Goal: Task Accomplishment & Management: Use online tool/utility

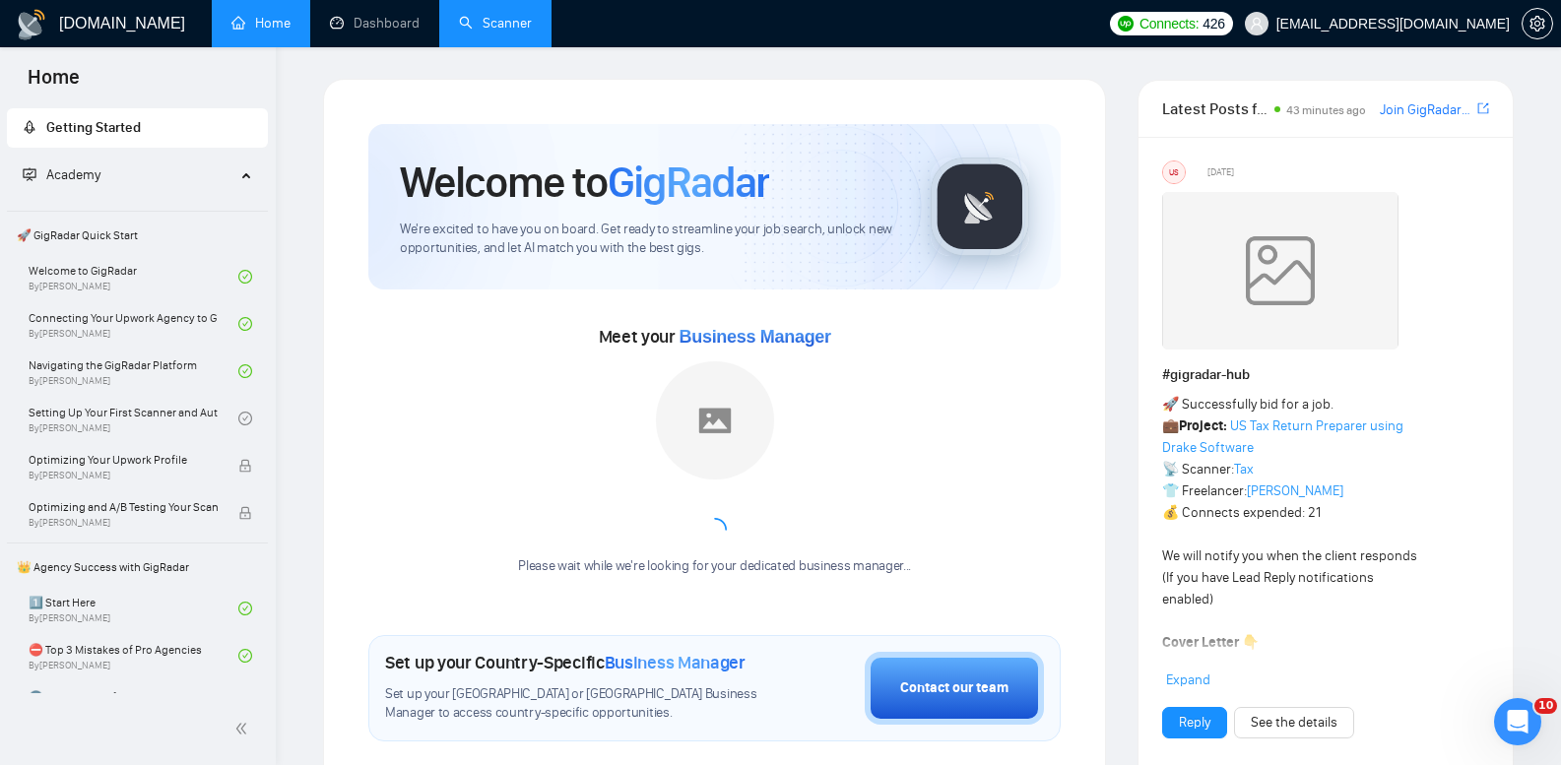
click at [503, 29] on link "Scanner" at bounding box center [495, 23] width 73 height 17
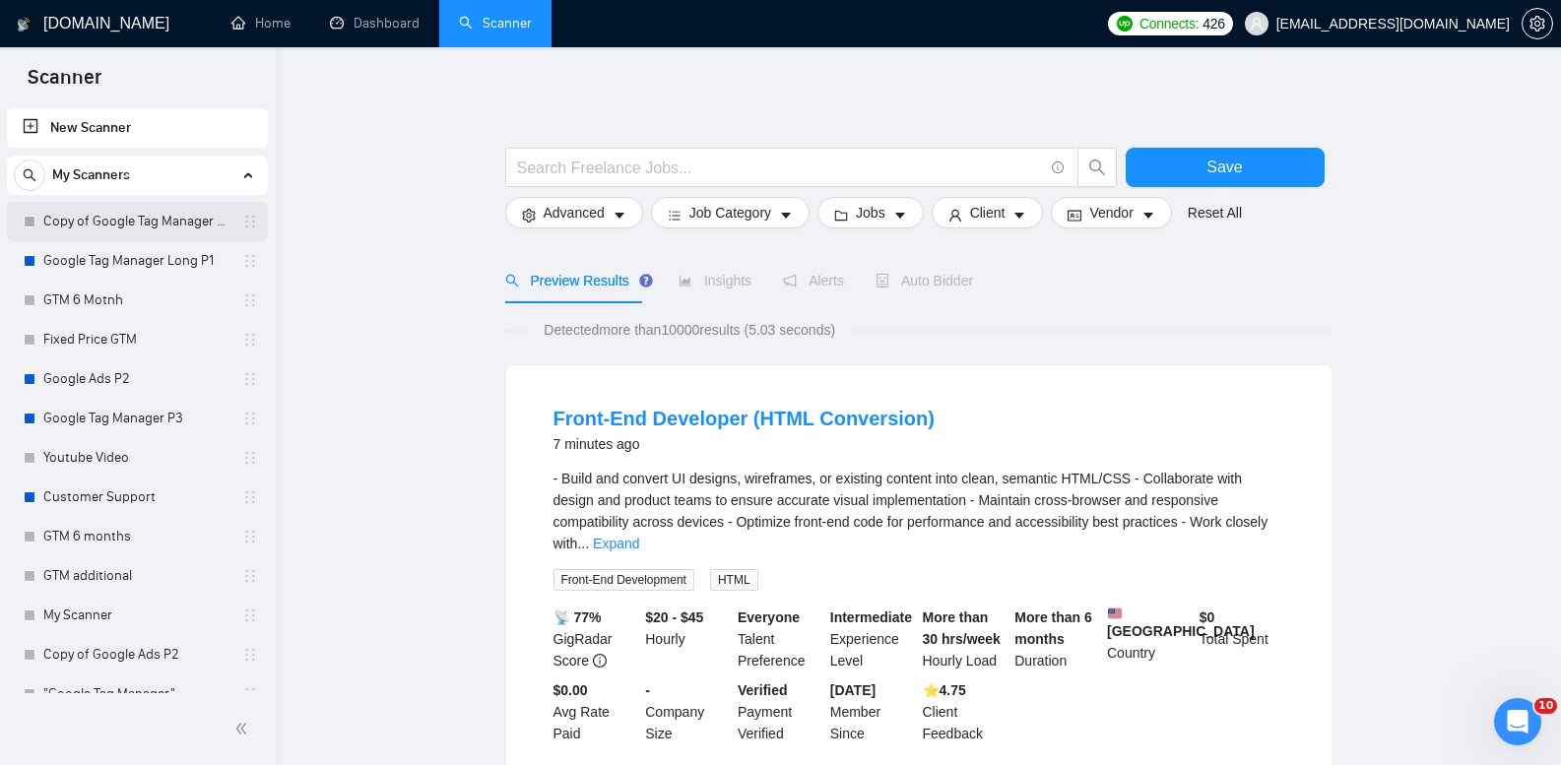
click at [162, 224] on link "Copy of Google Tag Manager Long P1" at bounding box center [136, 221] width 187 height 39
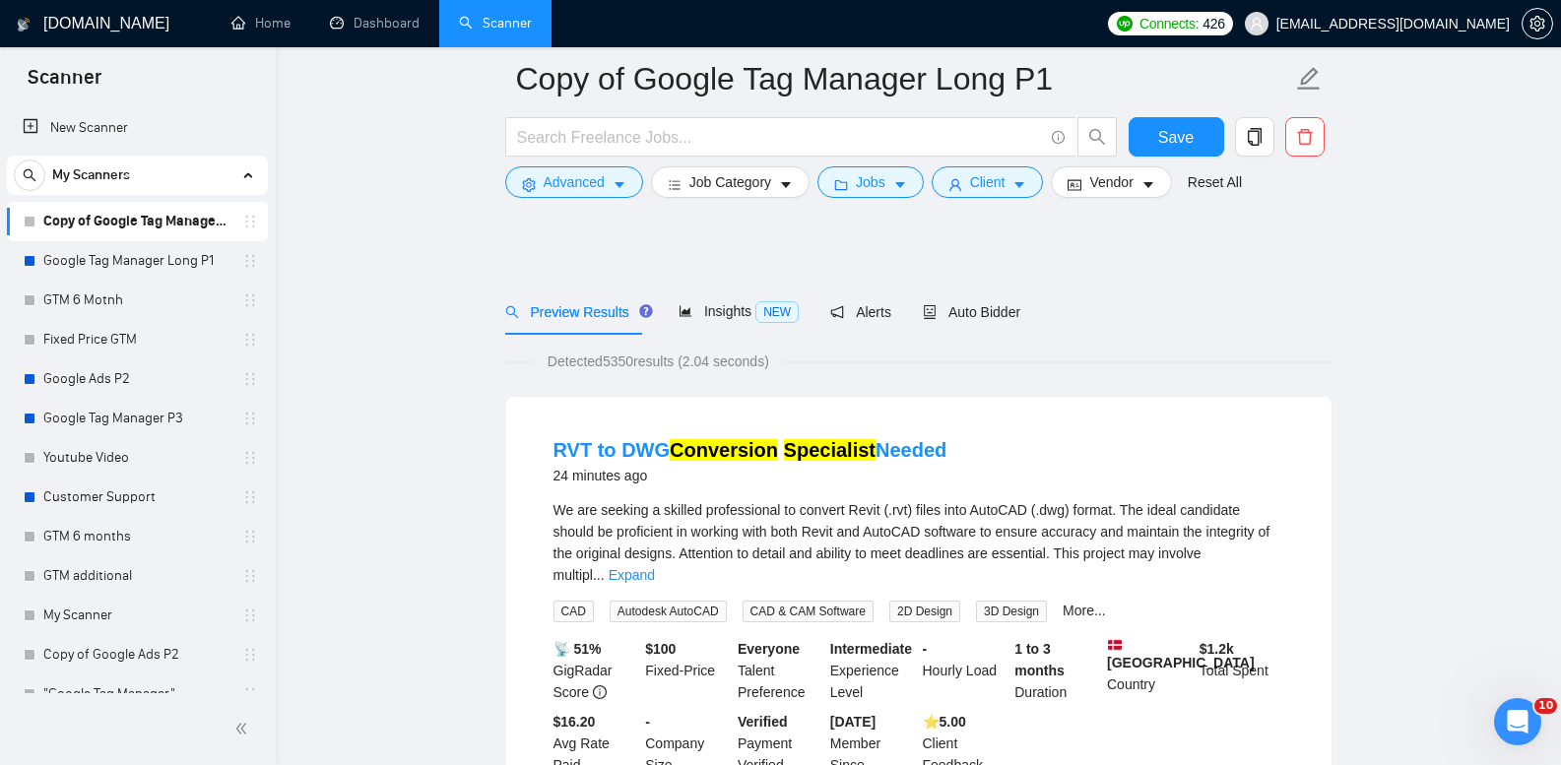
scroll to position [492, 0]
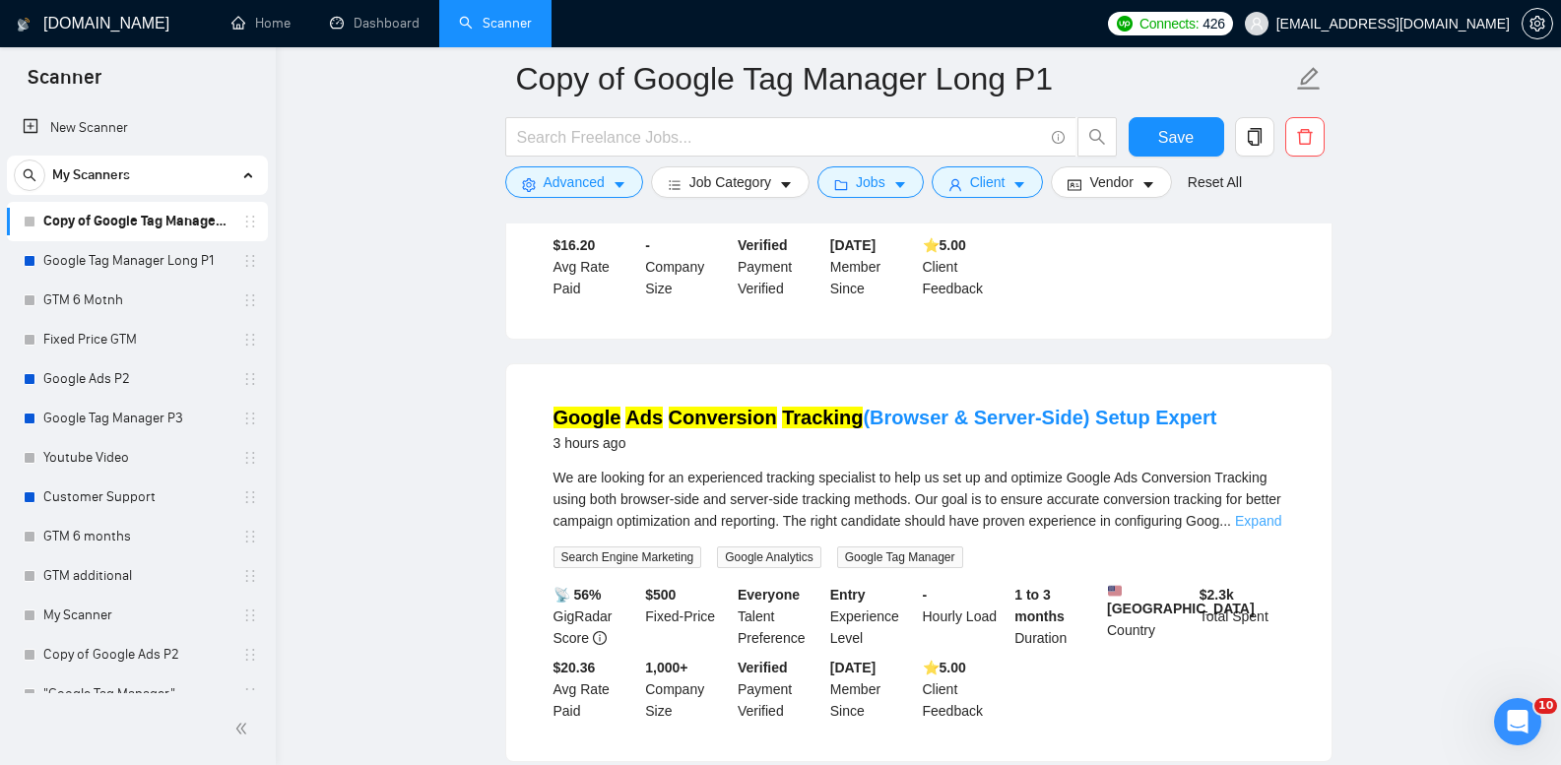
click at [1266, 513] on link "Expand" at bounding box center [1258, 521] width 46 height 16
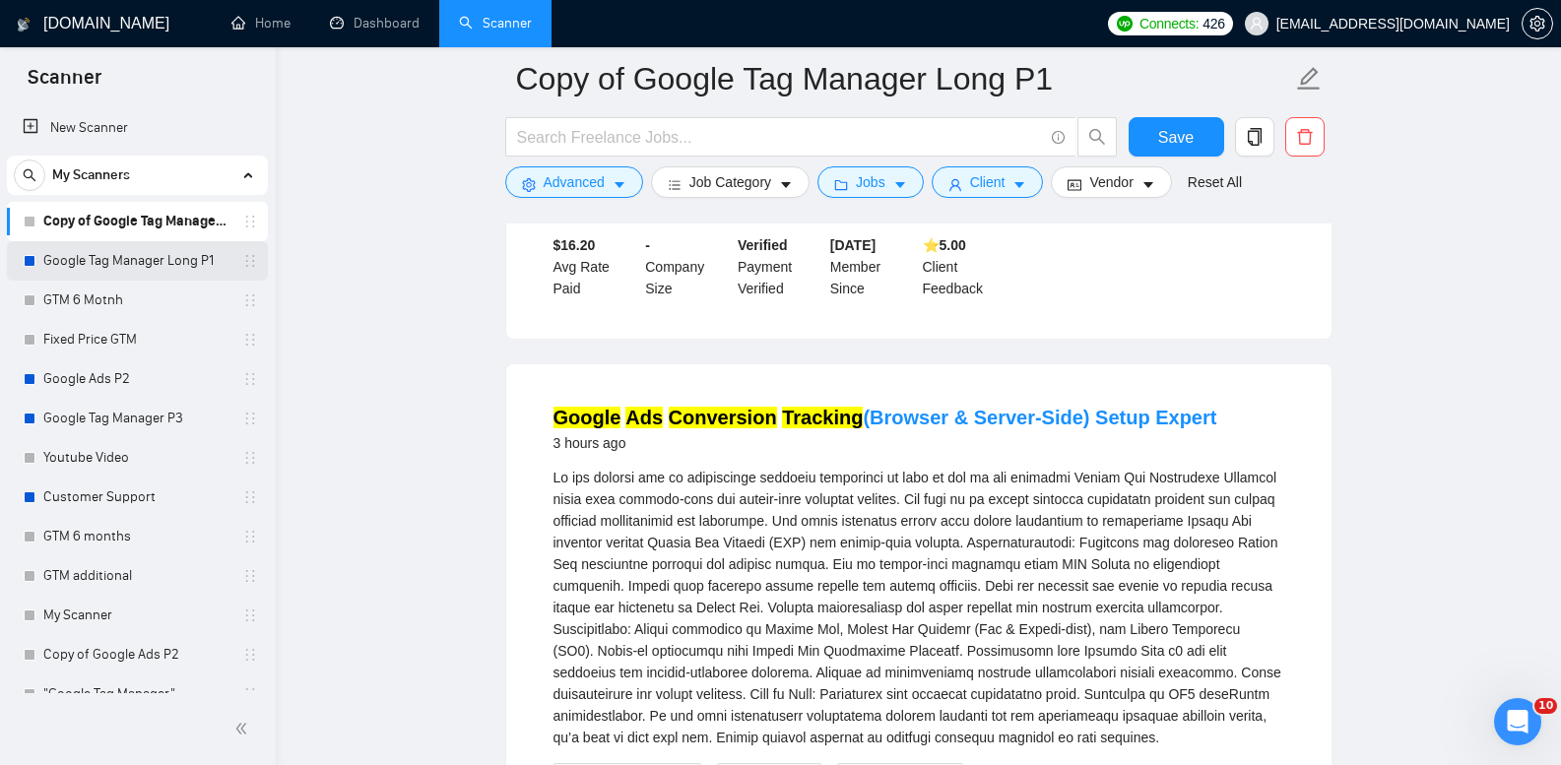
click at [160, 252] on link "Google Tag Manager Long P1" at bounding box center [136, 260] width 187 height 39
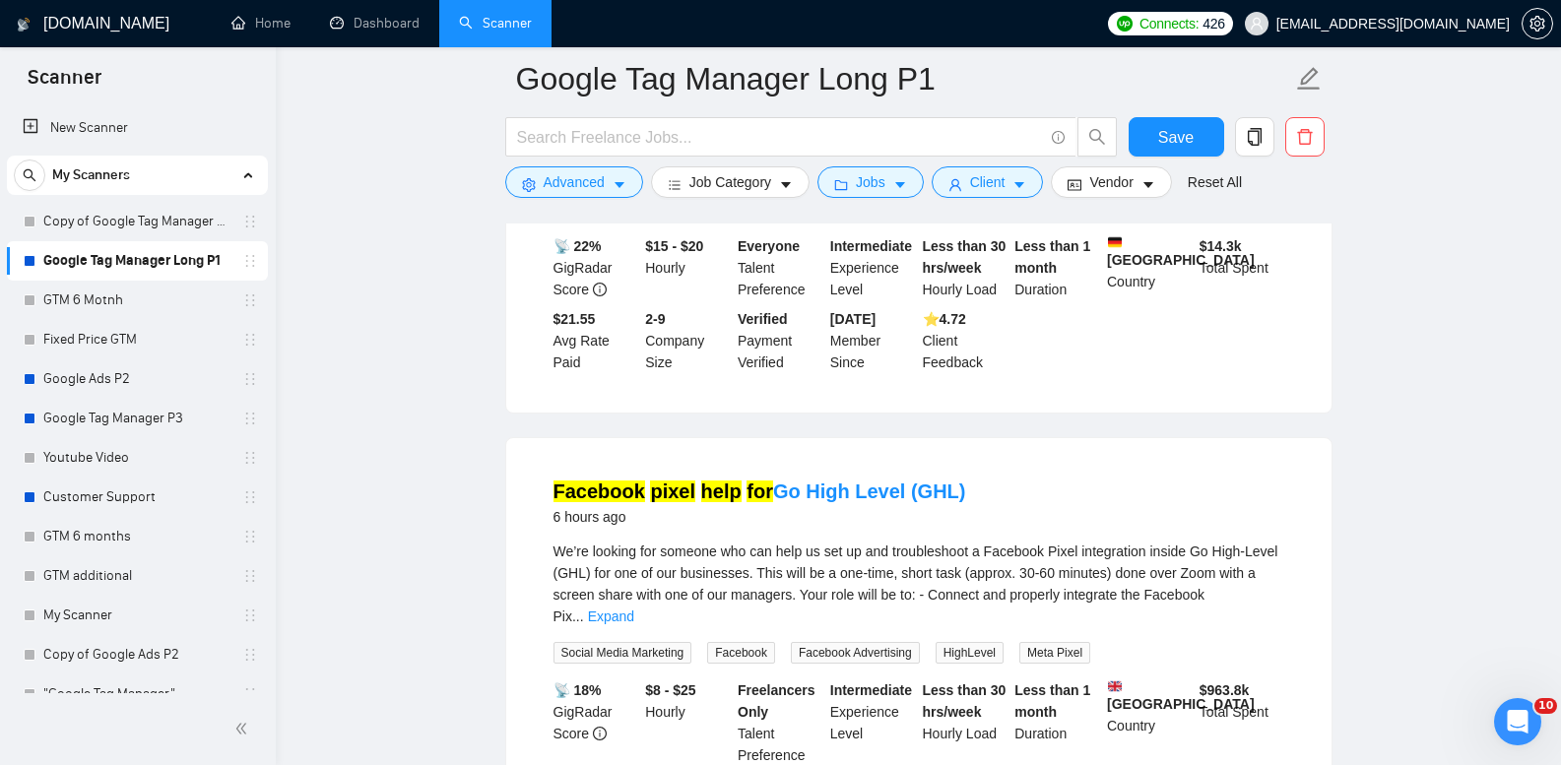
scroll to position [394, 0]
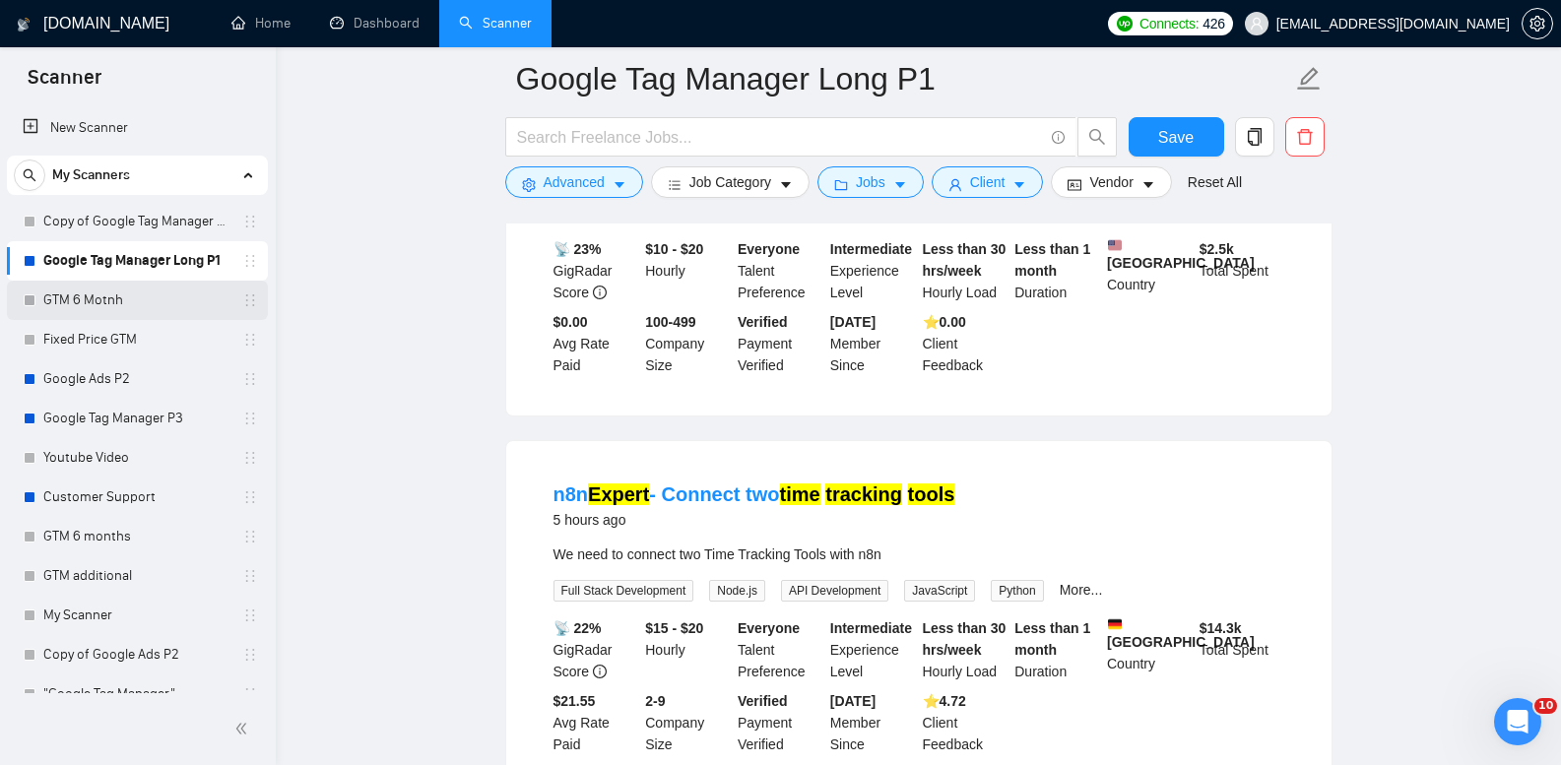
click at [125, 306] on link "GTM 6 Motnh" at bounding box center [136, 300] width 187 height 39
